Goal: Task Accomplishment & Management: Complete application form

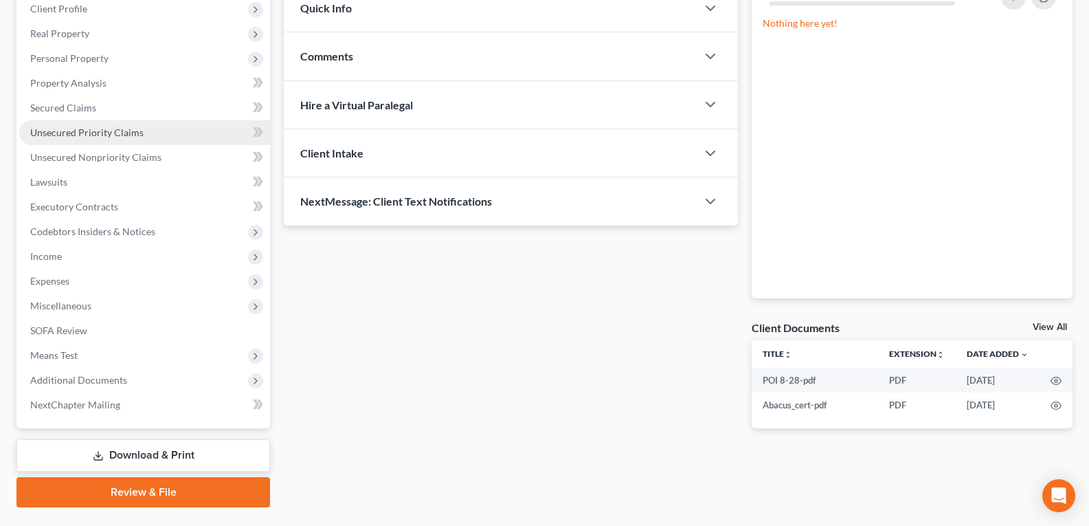
scroll to position [206, 0]
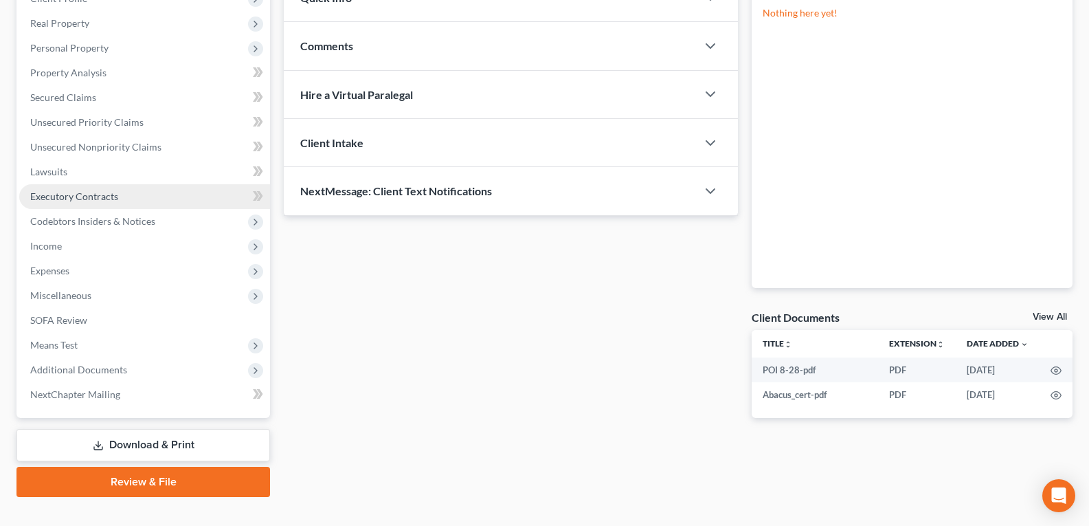
click at [88, 203] on link "Executory Contracts" at bounding box center [144, 196] width 251 height 25
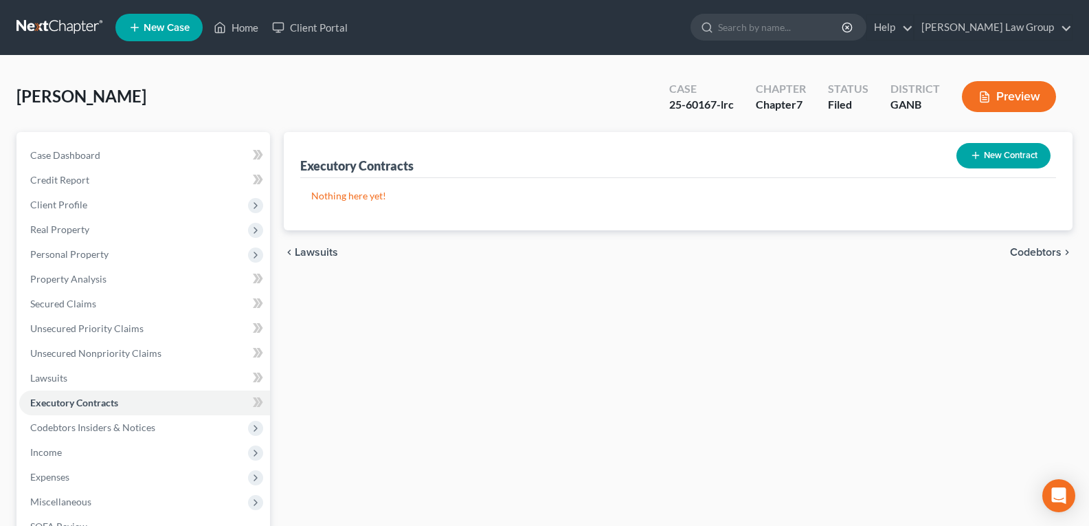
click at [1010, 148] on button "New Contract" at bounding box center [1004, 155] width 94 height 25
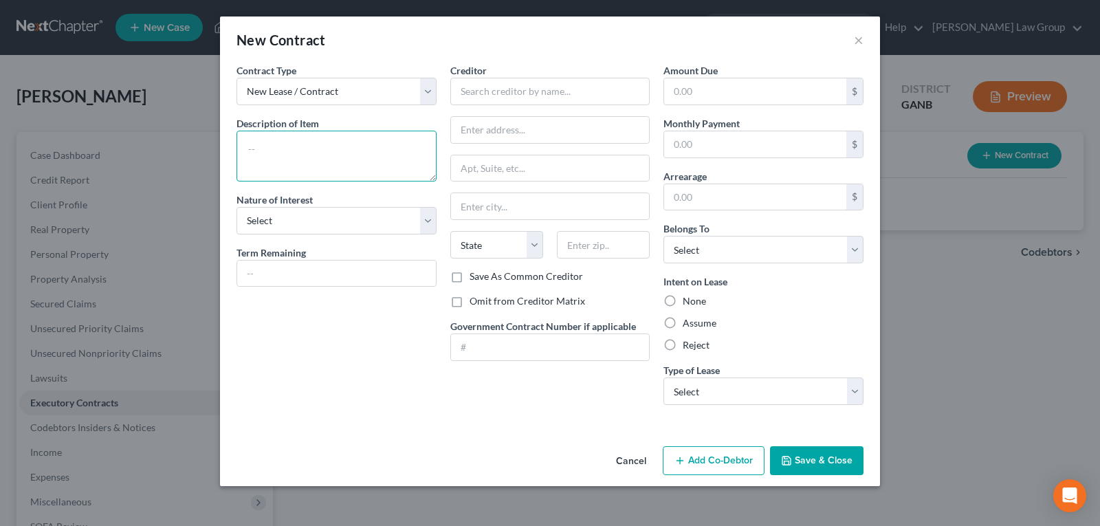
click at [294, 146] on textarea at bounding box center [336, 156] width 200 height 51
type textarea "Furniture"
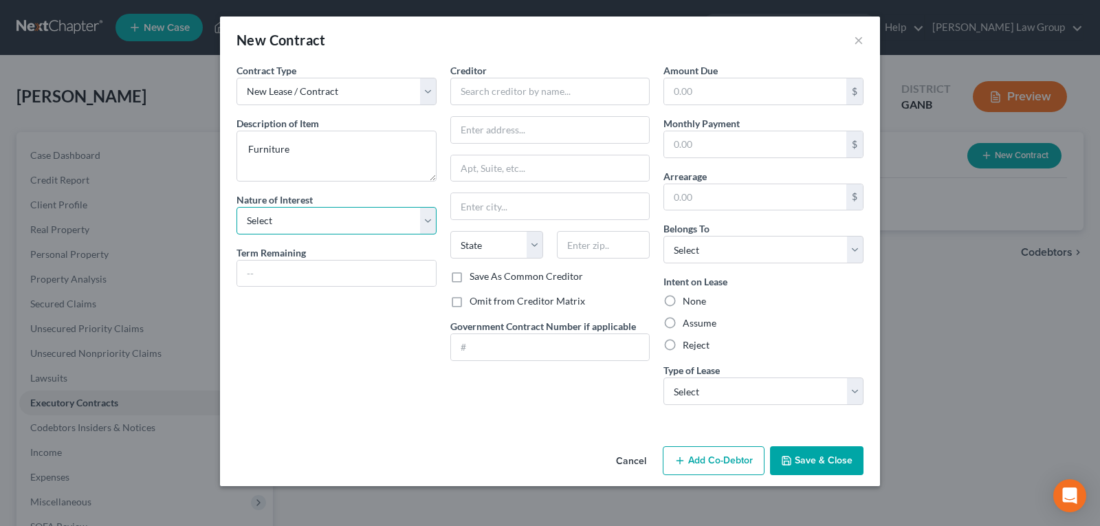
drag, startPoint x: 273, startPoint y: 224, endPoint x: 273, endPoint y: 232, distance: 8.2
click at [273, 224] on select "Select Purchaser Agent Lessor Lessee" at bounding box center [336, 220] width 200 height 27
select select "3"
click at [236, 207] on select "Select Purchaser Agent Lessor Lessee" at bounding box center [336, 220] width 200 height 27
drag, startPoint x: 490, startPoint y: 77, endPoint x: 487, endPoint y: 86, distance: 9.3
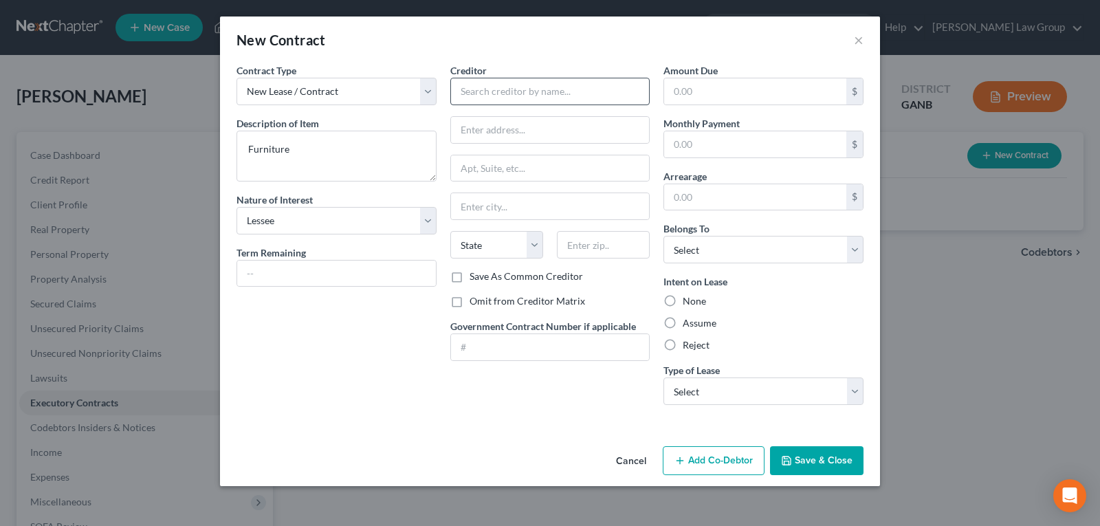
click at [491, 77] on div "Creditor *" at bounding box center [550, 84] width 200 height 42
click at [485, 91] on input "text" at bounding box center [550, 91] width 200 height 27
type input "Acima Leasing"
click at [539, 134] on input "text" at bounding box center [550, 130] width 199 height 26
paste input "PO Box 1667, [PERSON_NAME], UT 84020-1667."
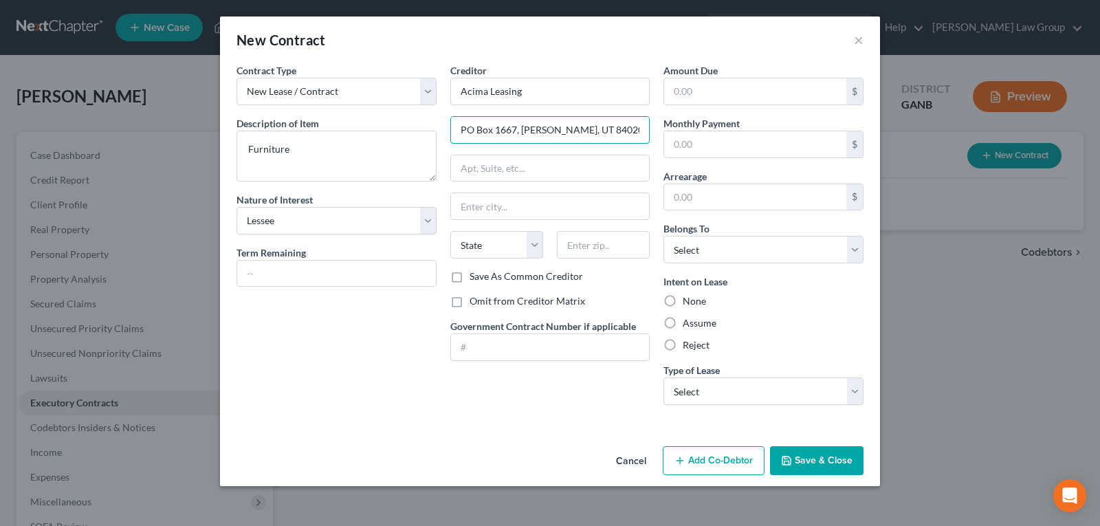
type input "PO Box 1667, [PERSON_NAME], UT 84020-1667."
drag, startPoint x: 522, startPoint y: 188, endPoint x: 522, endPoint y: 196, distance: 7.6
click at [522, 190] on div "Creditor * Acima Leasing [STREET_ADDRESS]. State [US_STATE] AK AR AZ CA CO CT D…" at bounding box center [550, 166] width 200 height 206
click at [522, 204] on input "text" at bounding box center [550, 206] width 199 height 26
type input "[PERSON_NAME]"
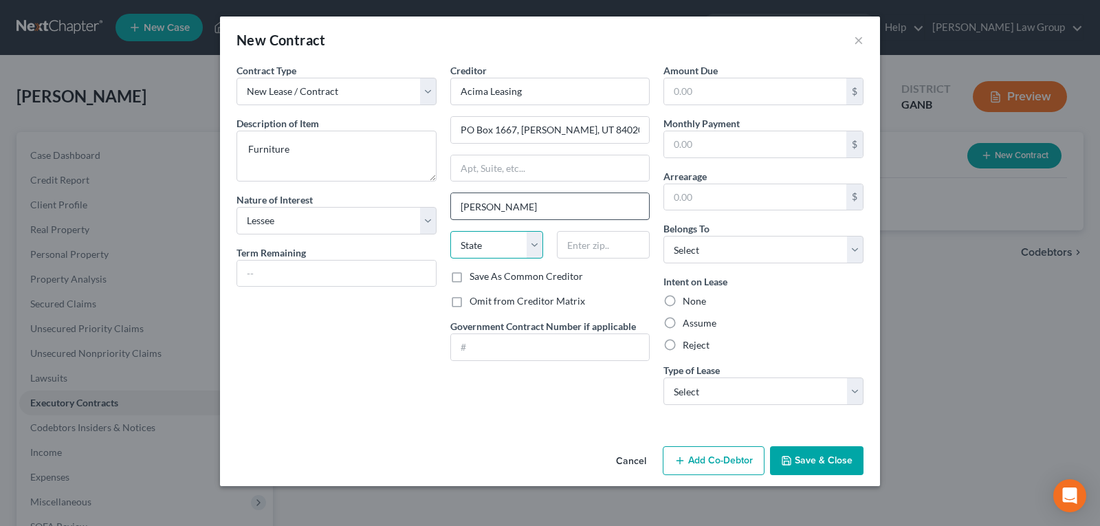
select select "46"
type input "-"
click at [582, 241] on input "-" at bounding box center [603, 244] width 93 height 27
type input "84020-1667"
drag, startPoint x: 551, startPoint y: 122, endPoint x: 624, endPoint y: 133, distance: 73.8
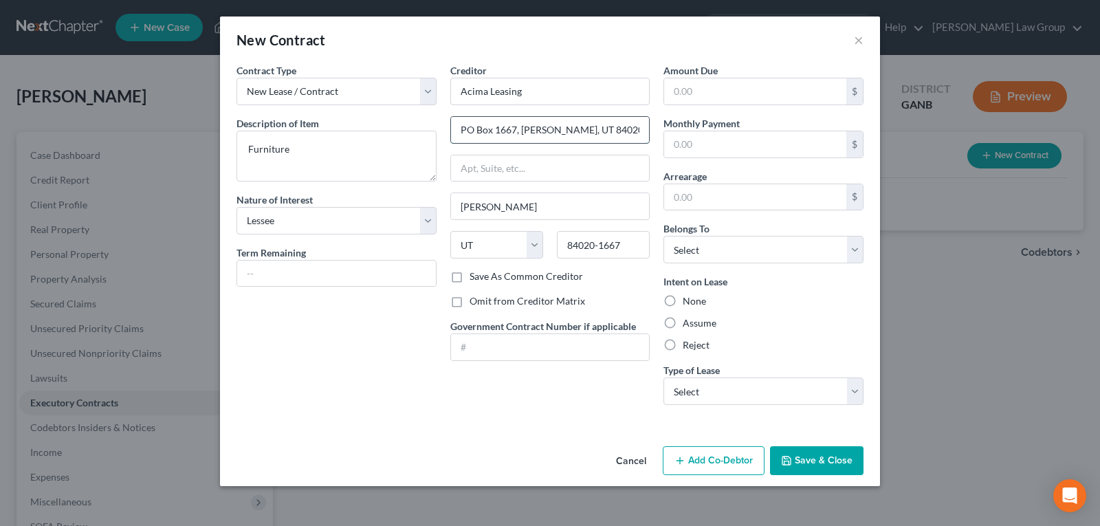
click at [624, 133] on input "PO Box 1667, [PERSON_NAME], UT 84020-1667." at bounding box center [550, 130] width 199 height 26
type input "PO Box 1667, [PERSON_NAME]"
click at [742, 93] on input "text" at bounding box center [755, 91] width 182 height 26
click at [682, 325] on label "Assume" at bounding box center [699, 323] width 34 height 14
click at [688, 325] on input "Assume" at bounding box center [692, 320] width 9 height 9
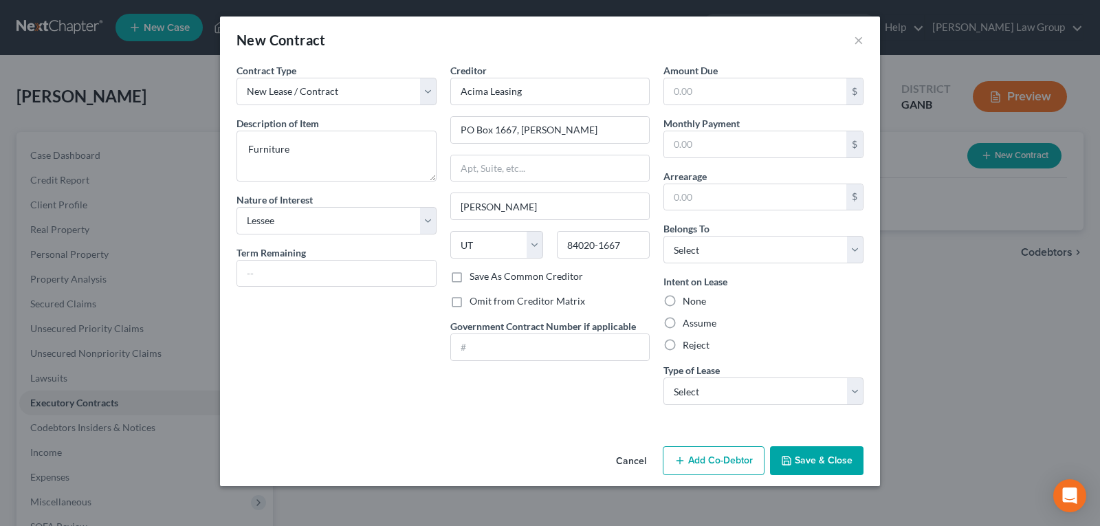
radio input "true"
click at [689, 393] on select "Select Real Estate Car Other" at bounding box center [763, 390] width 200 height 27
select select "2"
click at [663, 377] on select "Select Real Estate Car Other" at bounding box center [763, 390] width 200 height 27
drag, startPoint x: 803, startPoint y: 463, endPoint x: 792, endPoint y: 464, distance: 11.0
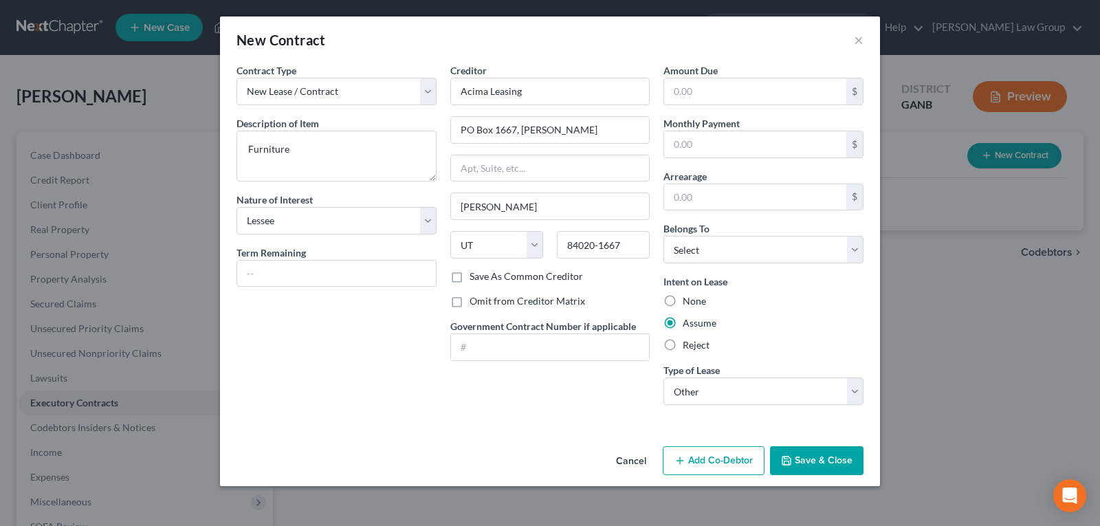
click at [804, 463] on button "Save & Close" at bounding box center [816, 460] width 93 height 29
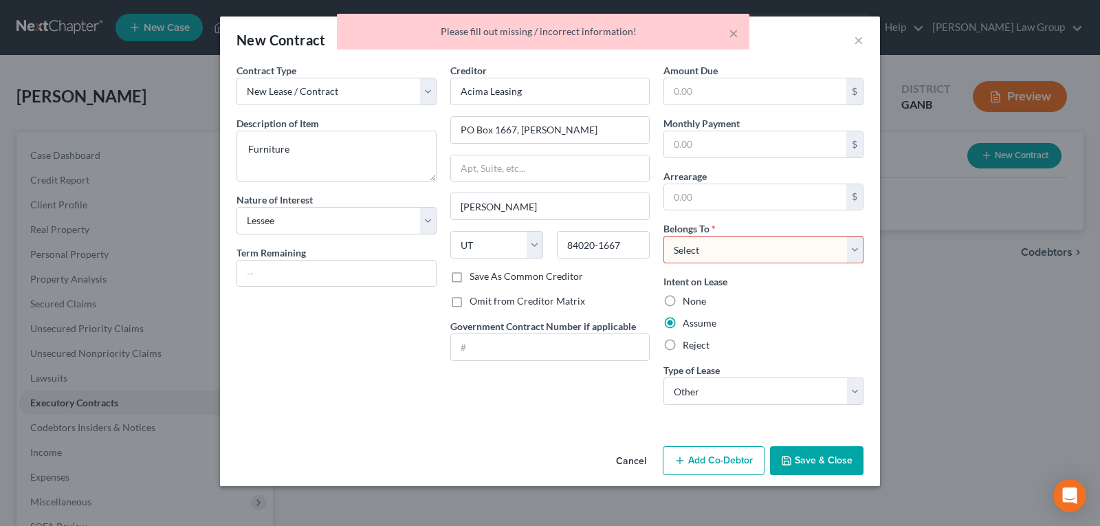
click at [687, 253] on select "Select Debtor 1 Only Debtor 2 Only Debtor 1 And Debtor 2 Only At Least One Of T…" at bounding box center [763, 249] width 200 height 27
select select "0"
click at [663, 236] on select "Select Debtor 1 Only Debtor 2 Only Debtor 1 And Debtor 2 Only At Least One Of T…" at bounding box center [763, 249] width 200 height 27
click at [827, 462] on button "Save & Close" at bounding box center [816, 460] width 93 height 29
